Goal: Information Seeking & Learning: Learn about a topic

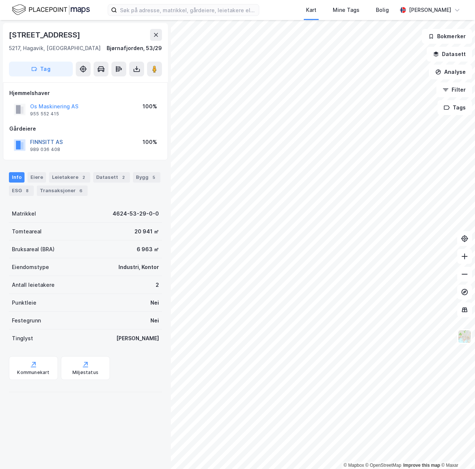
click at [0, 0] on button "FINNSITT AS" at bounding box center [0, 0] width 0 height 0
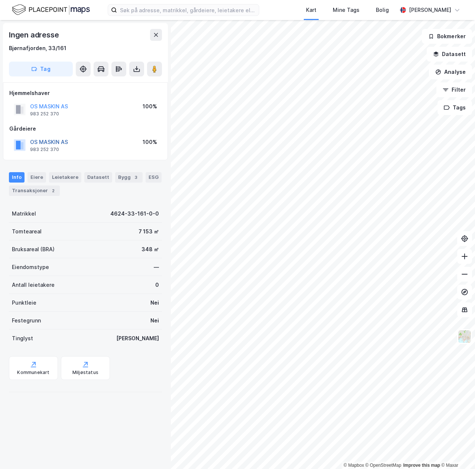
click at [0, 0] on button "OS MASKIN AS" at bounding box center [0, 0] width 0 height 0
